Goal: Check status: Check status

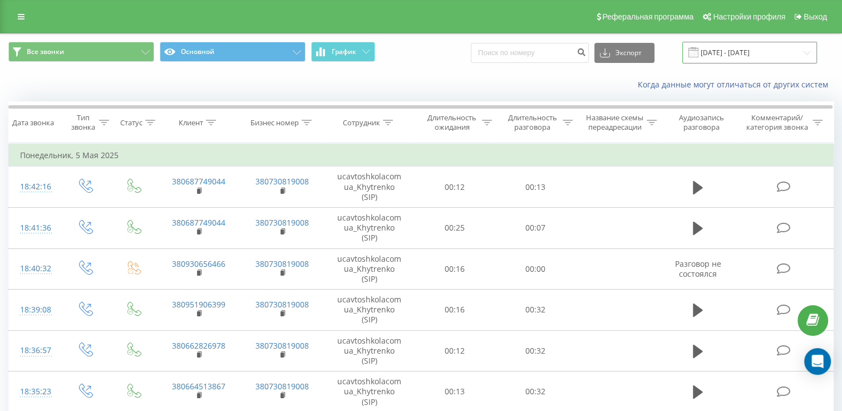
click at [761, 53] on input "[DATE] - [DATE]" at bounding box center [750, 53] width 135 height 22
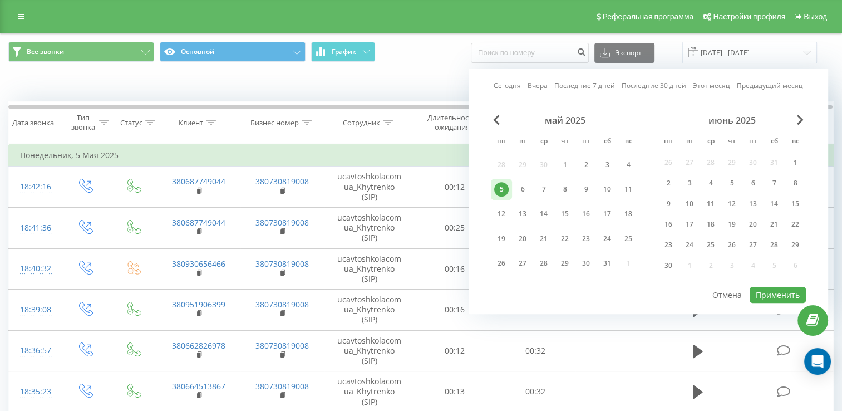
click at [804, 128] on div "июнь 2025 пн вт ср чт пт сб вс 26 27 28 29 30 31 1 2 3 4 5 6 7 8 9 10 11 12 13 …" at bounding box center [732, 196] width 148 height 163
click at [801, 124] on span "Next Month" at bounding box center [800, 120] width 7 height 10
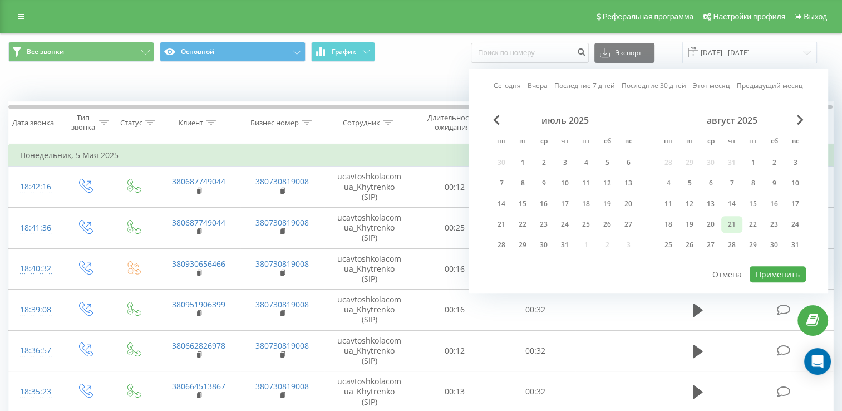
click at [733, 224] on div "21" at bounding box center [732, 224] width 14 height 14
click at [795, 269] on button "Применить" at bounding box center [778, 274] width 56 height 16
type input "[DATE] - [DATE]"
